Goal: Register for event/course

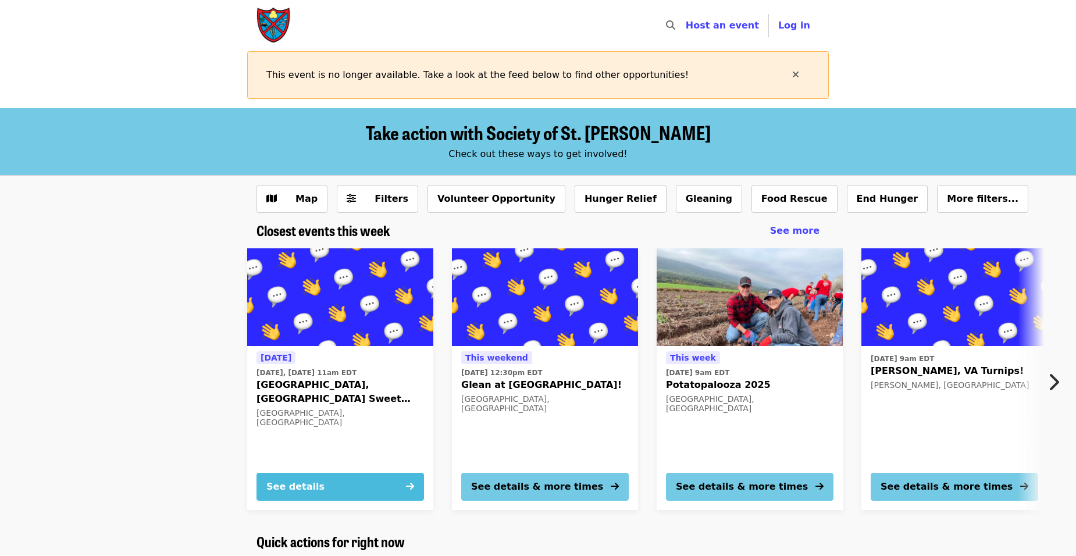
click at [408, 484] on icon "arrow-right icon" at bounding box center [410, 486] width 8 height 11
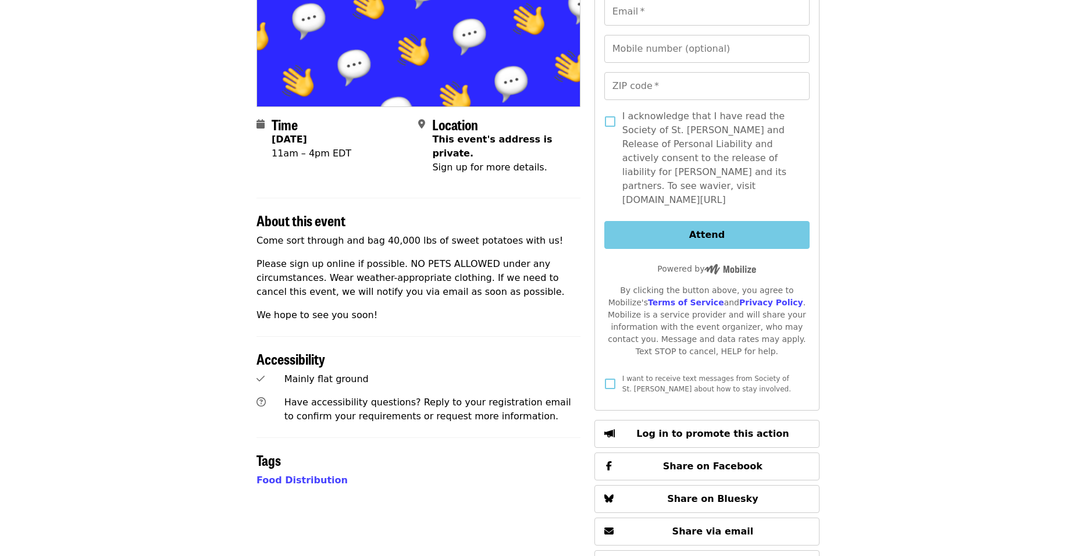
scroll to position [233, 0]
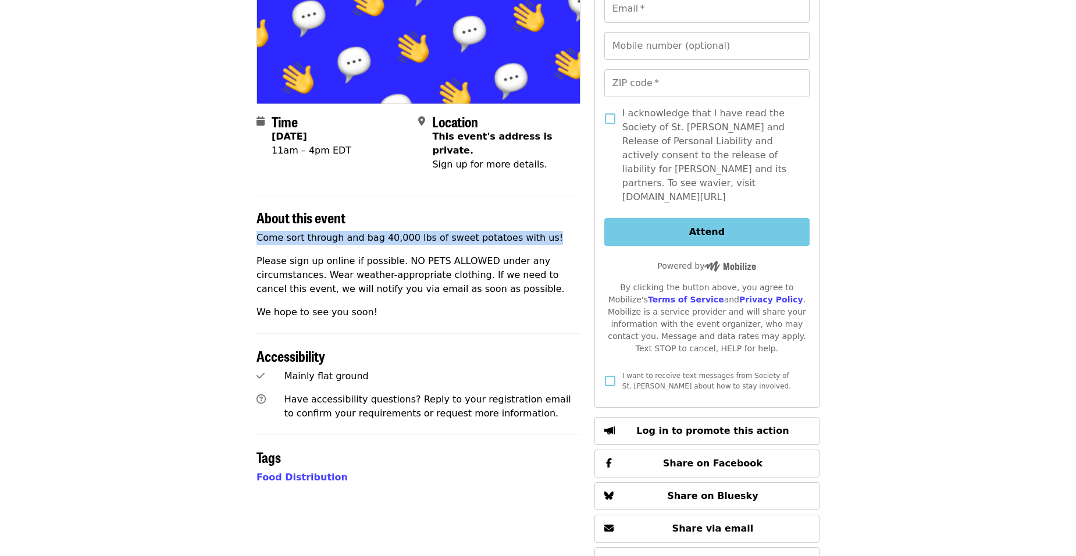
drag, startPoint x: 533, startPoint y: 222, endPoint x: 236, endPoint y: 225, distance: 297.2
click at [236, 225] on article "[GEOGRAPHIC_DATA], [GEOGRAPHIC_DATA] Sweet Potatoes! Community Event Time [DATE…" at bounding box center [538, 257] width 1076 height 763
copy p "Come sort through and bag 40,000 lbs of sweet potatoes with us!"
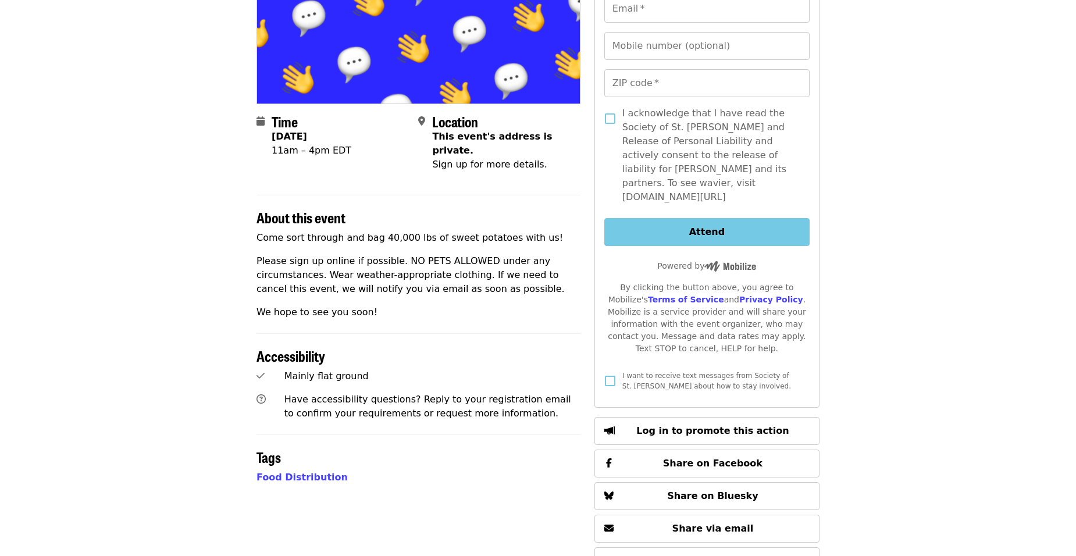
click at [150, 311] on article "[GEOGRAPHIC_DATA], [GEOGRAPHIC_DATA] Sweet Potatoes! Community Event Time [DATE…" at bounding box center [538, 257] width 1076 height 763
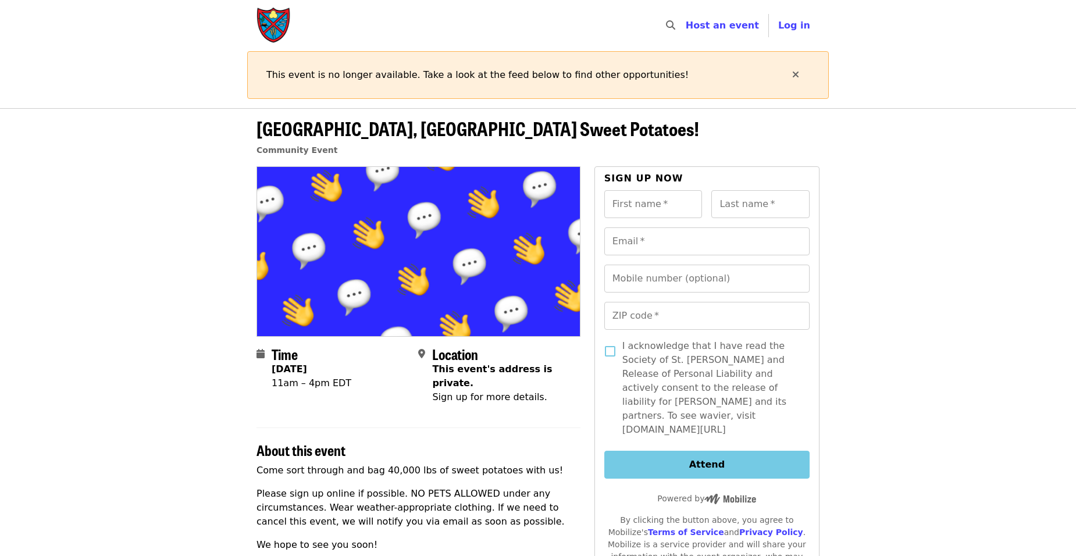
click at [274, 17] on img "Main navigation" at bounding box center [273, 25] width 35 height 37
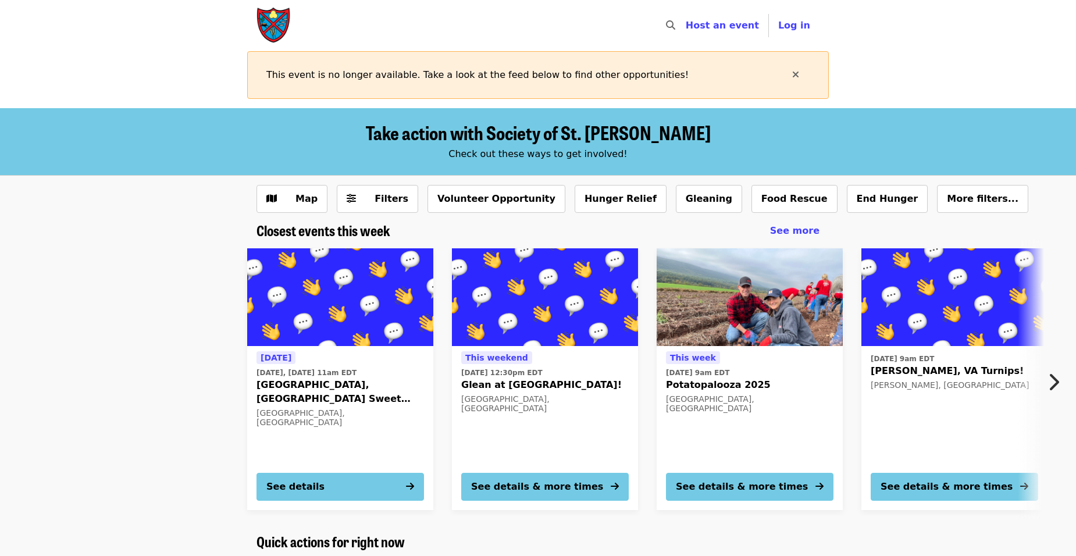
click at [161, 320] on div "[DATE] [DATE], [DATE] 11am [GEOGRAPHIC_DATA], [GEOGRAPHIC_DATA] Sweet Potatoes!…" at bounding box center [533, 379] width 1021 height 280
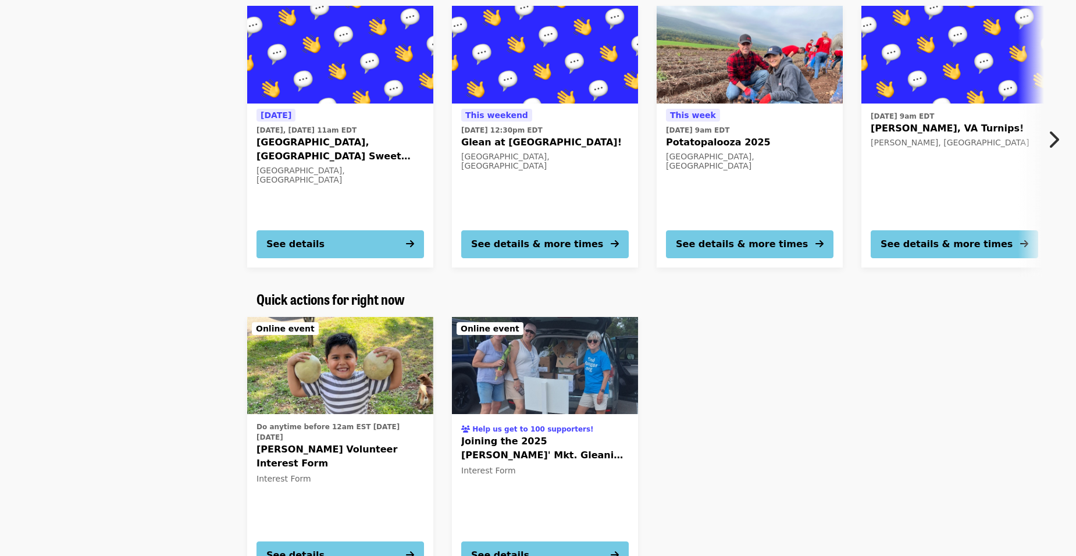
scroll to position [291, 0]
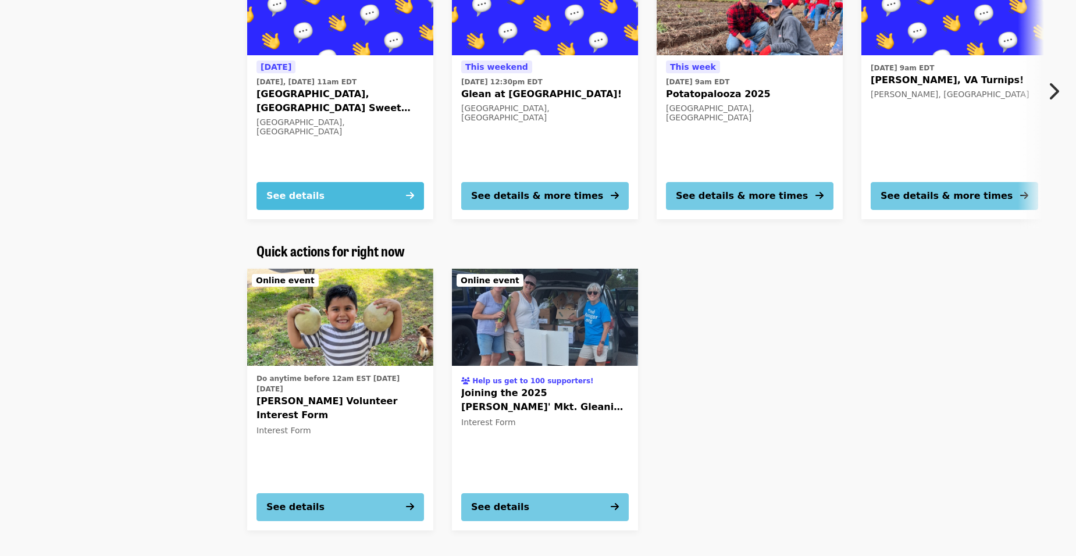
click at [399, 195] on button "See details" at bounding box center [339, 196] width 167 height 28
